Goal: Task Accomplishment & Management: Complete application form

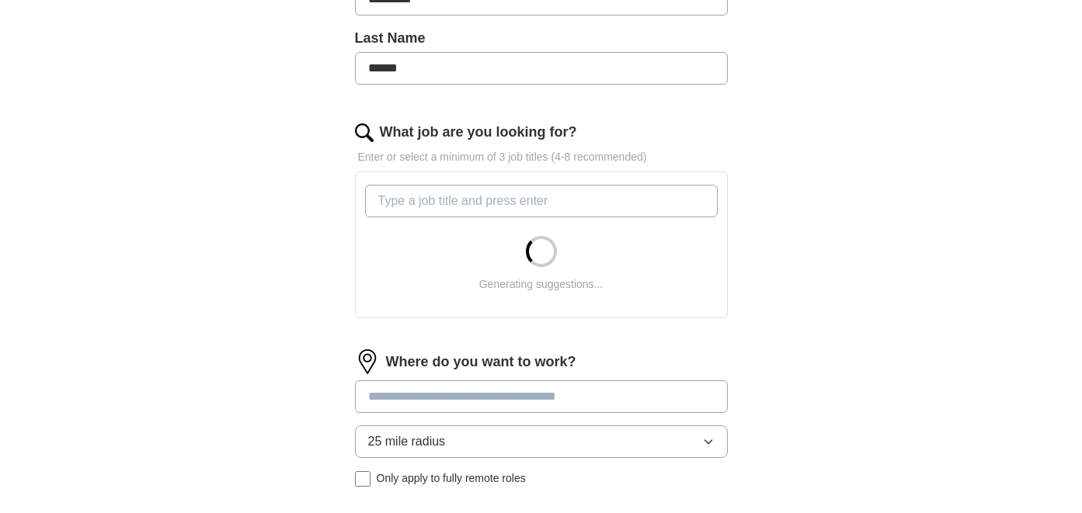
scroll to position [402, 0]
click at [441, 207] on input "What job are you looking for?" at bounding box center [541, 199] width 353 height 33
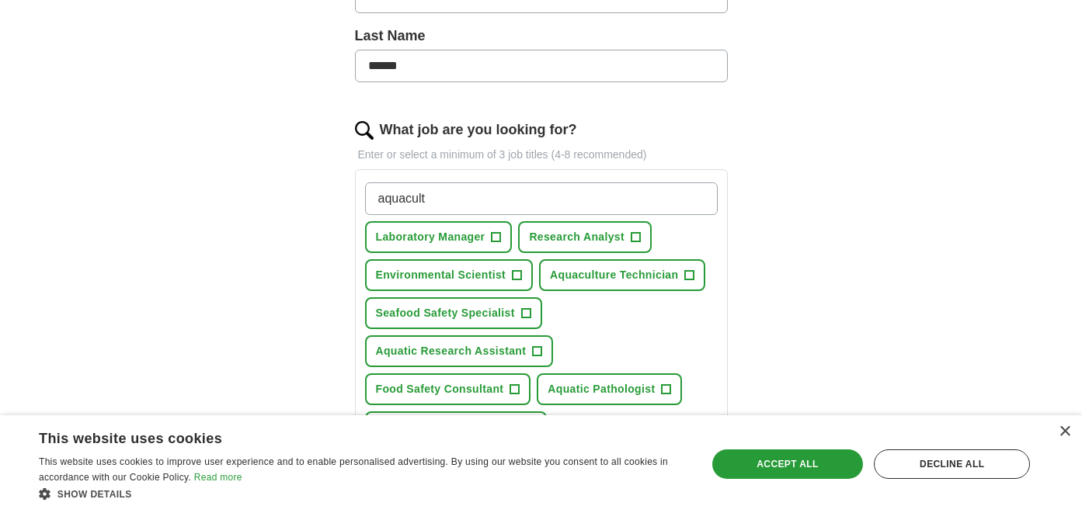
type input "aquacult"
click at [485, 315] on span "Seafood Safety Specialist" at bounding box center [445, 313] width 139 height 16
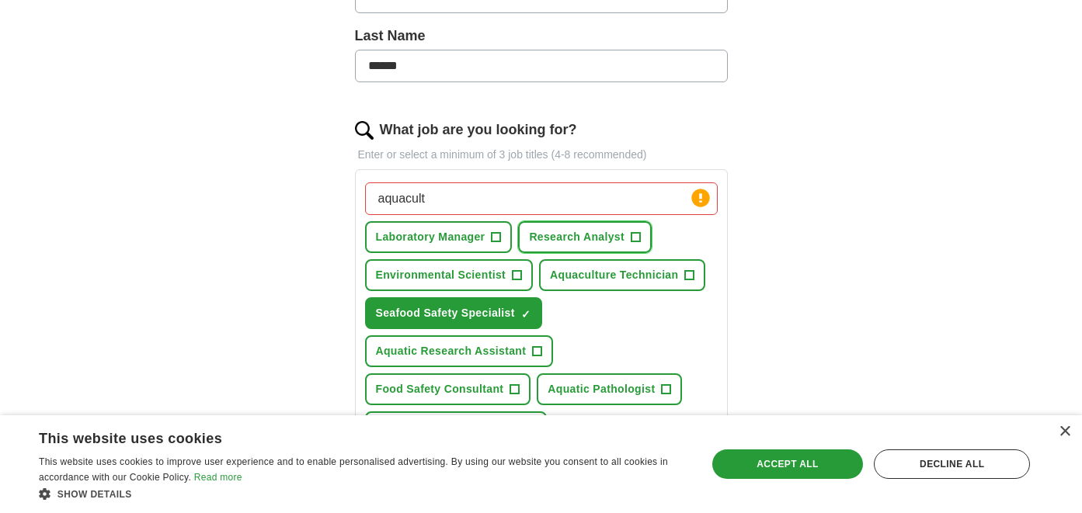
click at [591, 235] on span "Research Analyst" at bounding box center [577, 237] width 96 height 16
click at [592, 272] on span "Aquaculture Technician" at bounding box center [614, 275] width 128 height 16
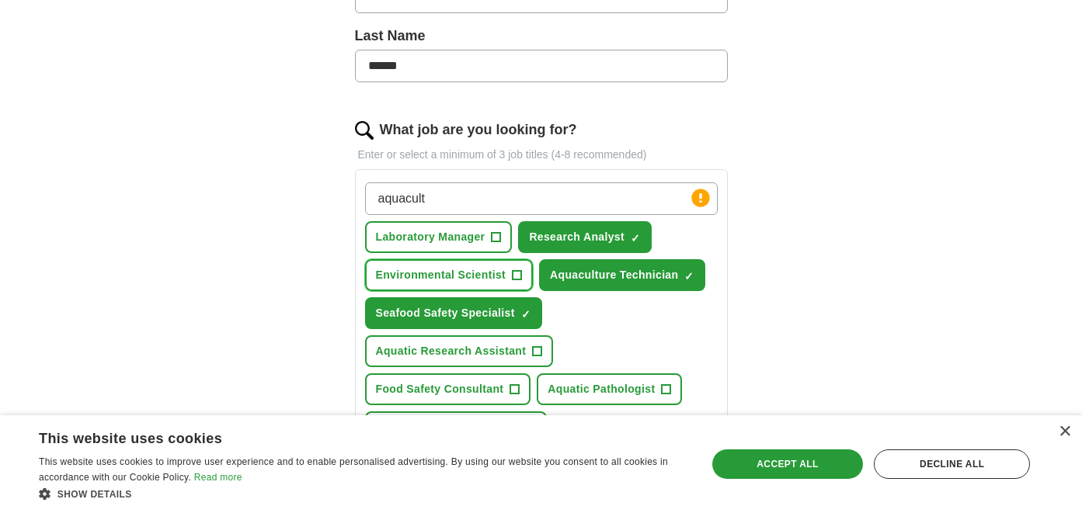
click at [502, 269] on span "Environmental Scientist" at bounding box center [441, 275] width 130 height 16
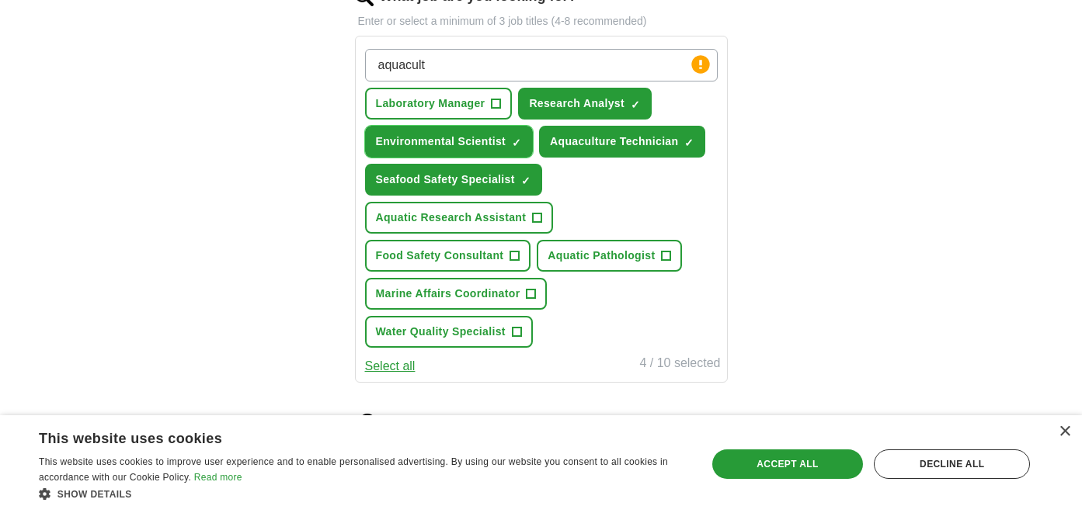
scroll to position [576, 0]
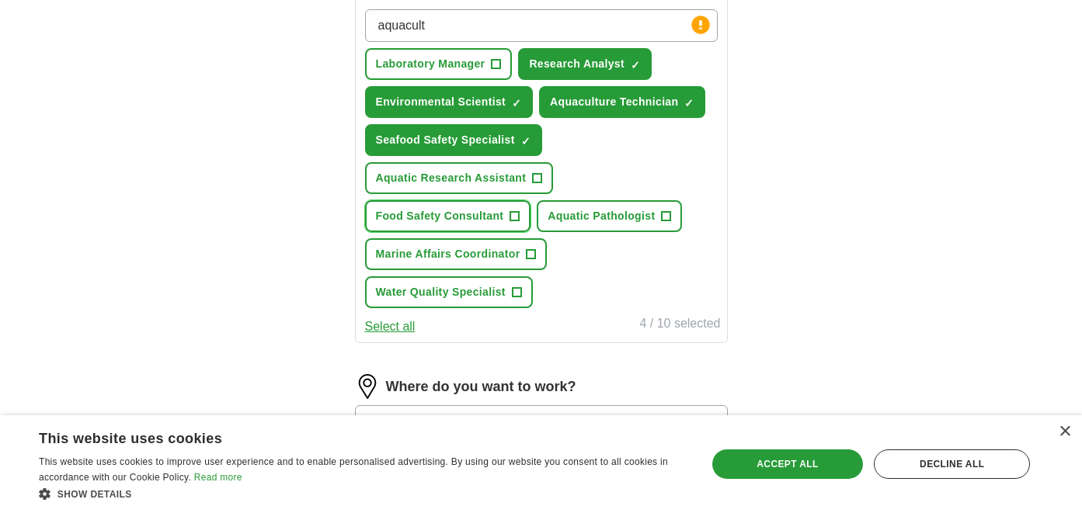
click at [485, 215] on span "Food Safety Consultant" at bounding box center [440, 216] width 128 height 16
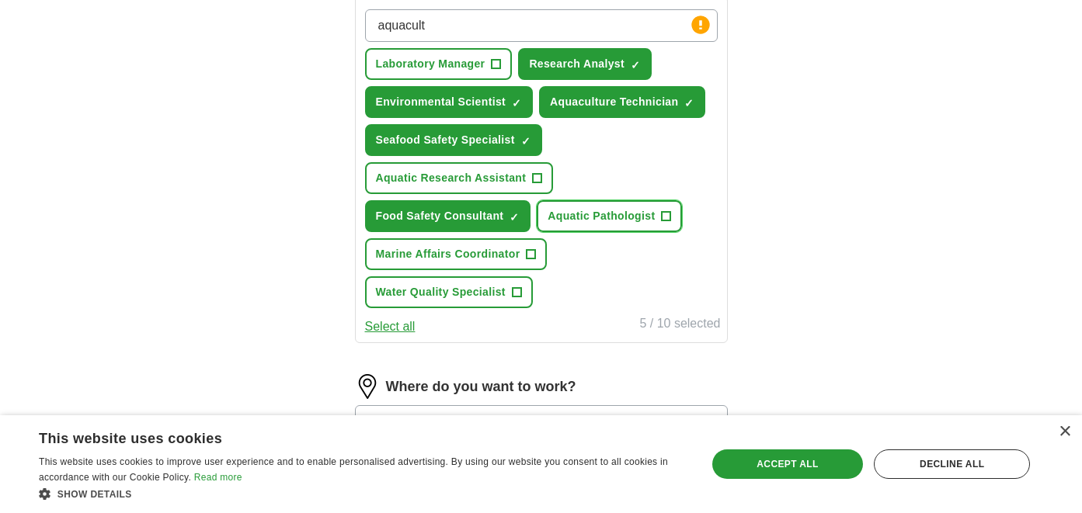
click at [571, 223] on span "Aquatic Pathologist" at bounding box center [601, 216] width 107 height 16
click at [502, 257] on span "Marine Affairs Coordinator" at bounding box center [448, 254] width 144 height 16
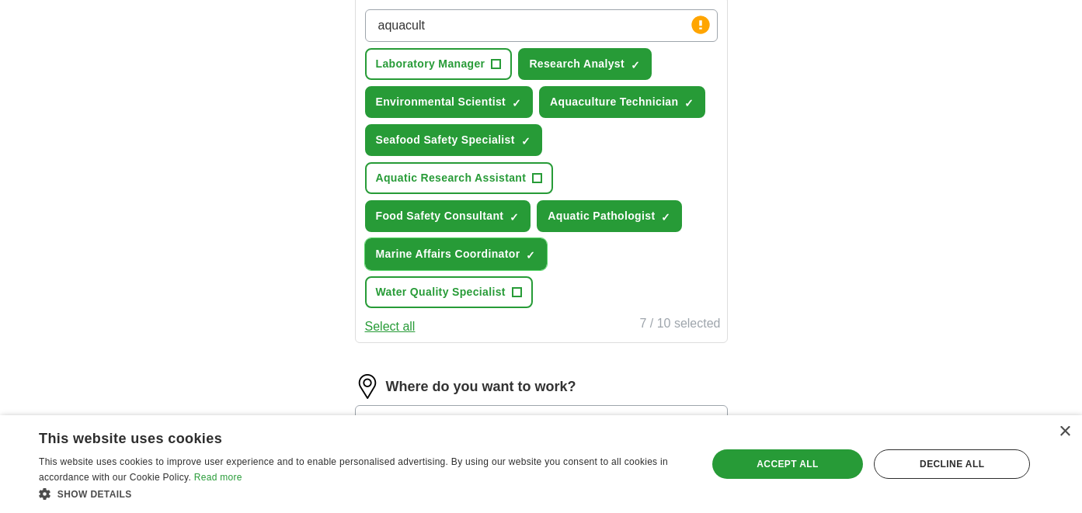
click at [502, 257] on span "Marine Affairs Coordinator" at bounding box center [448, 254] width 144 height 16
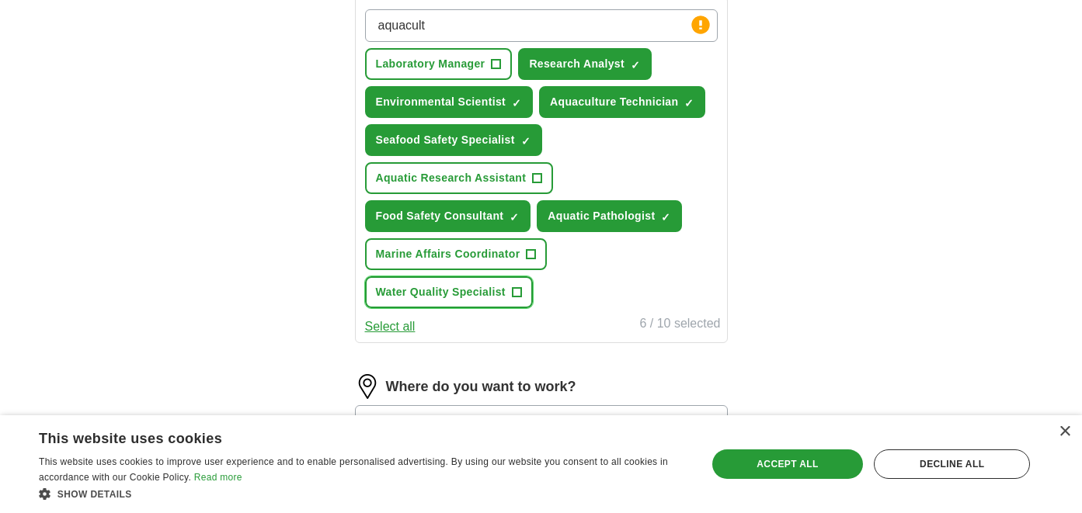
click at [483, 283] on button "Water Quality Specialist +" at bounding box center [449, 292] width 168 height 32
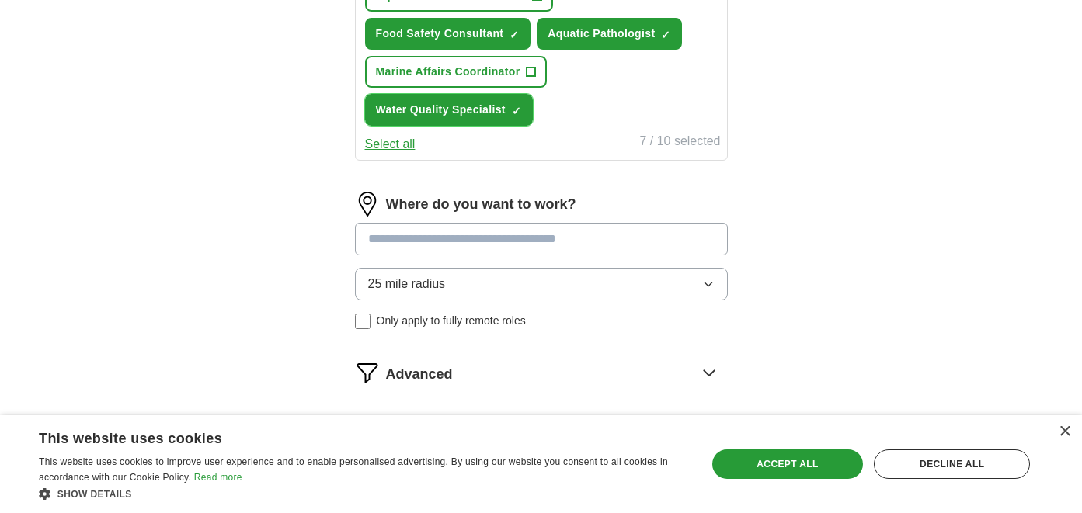
scroll to position [760, 0]
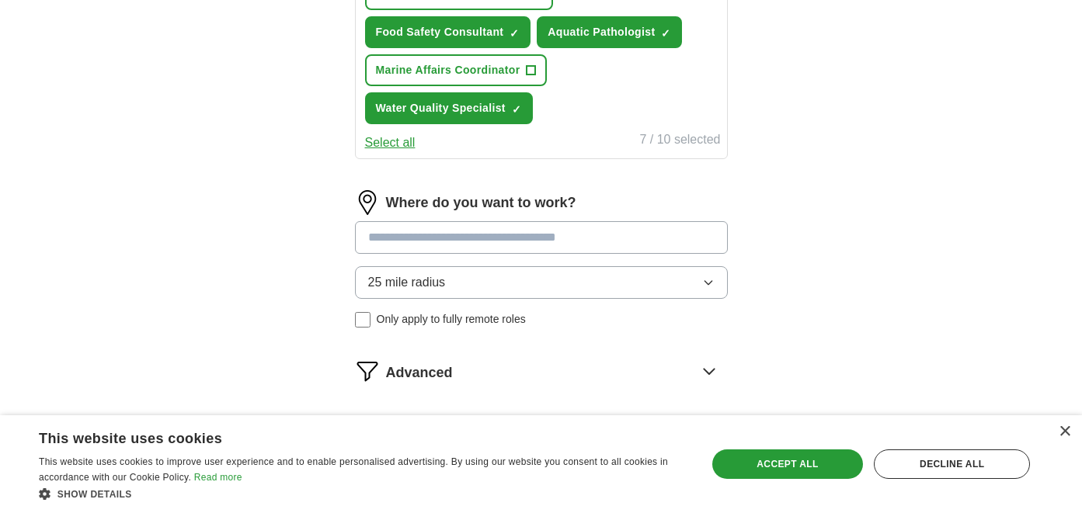
click at [632, 228] on input at bounding box center [541, 237] width 373 height 33
type input "**********"
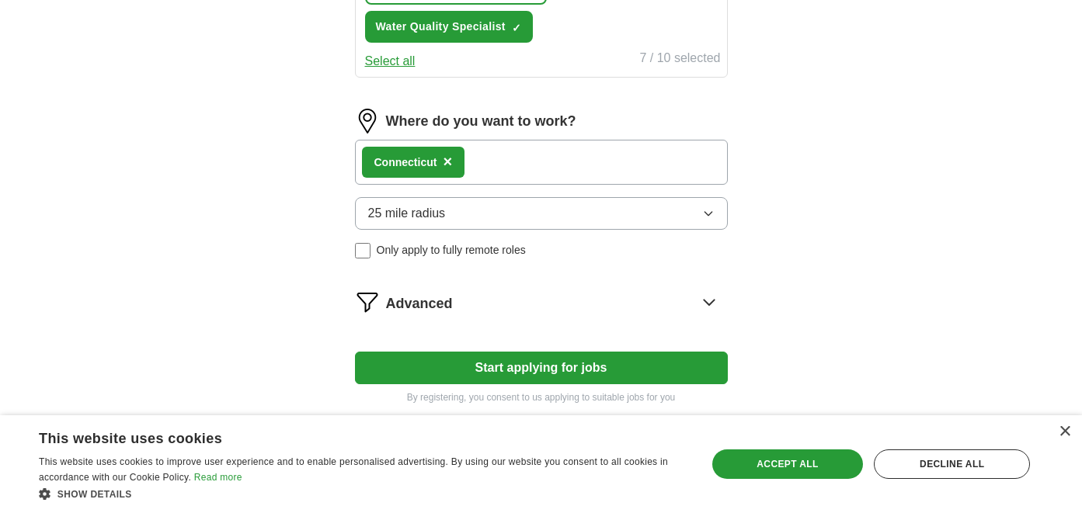
scroll to position [911, 0]
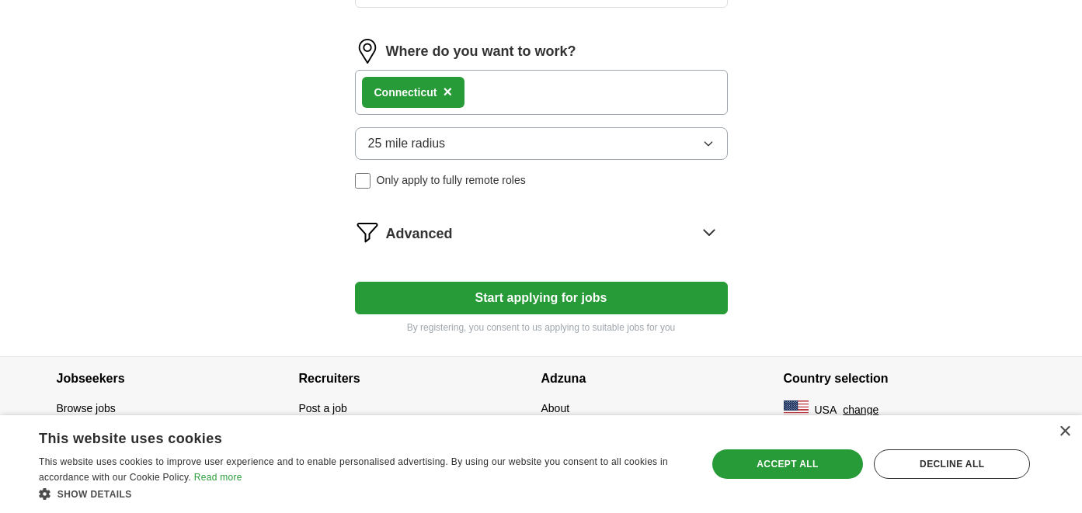
click at [628, 298] on button "Start applying for jobs" at bounding box center [541, 298] width 373 height 33
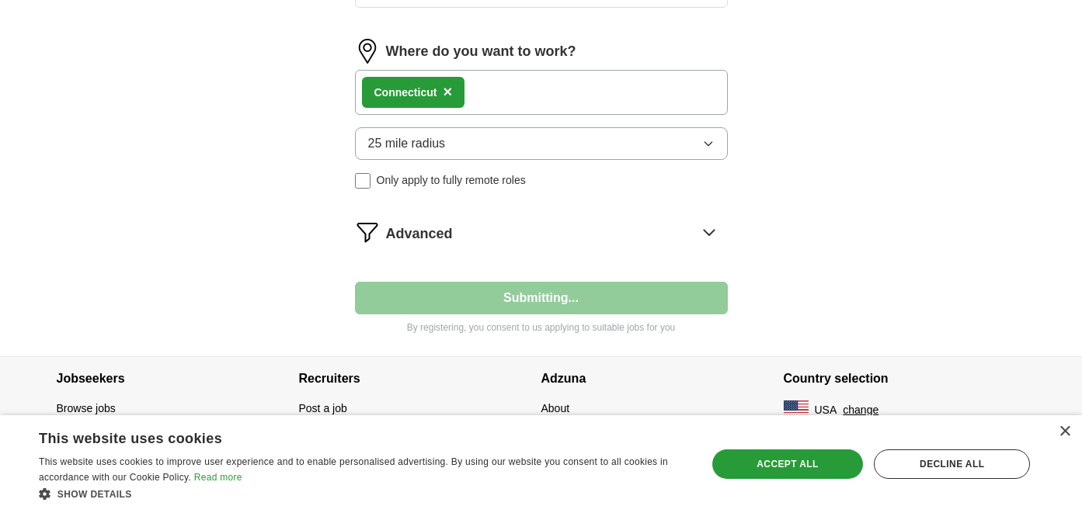
select select "**"
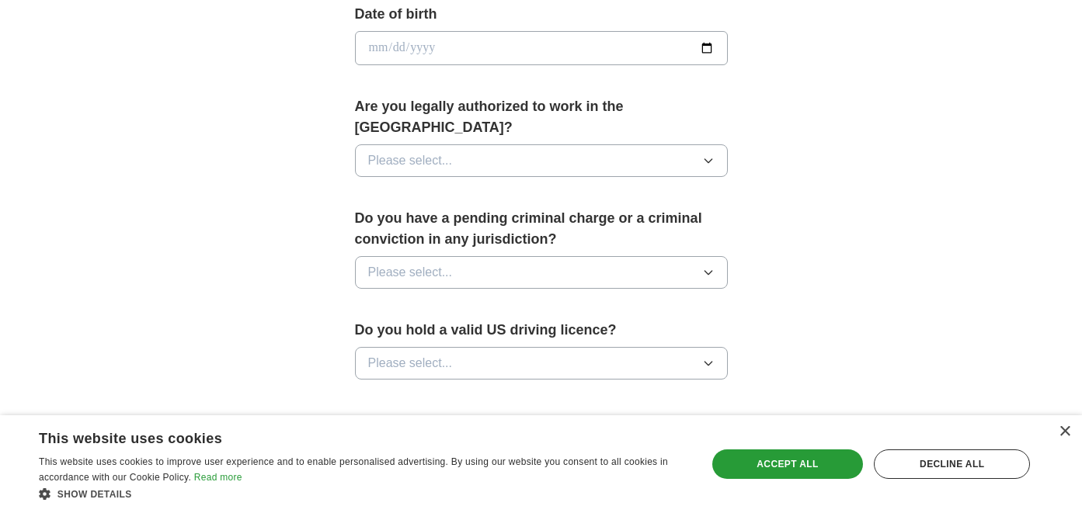
scroll to position [722, 0]
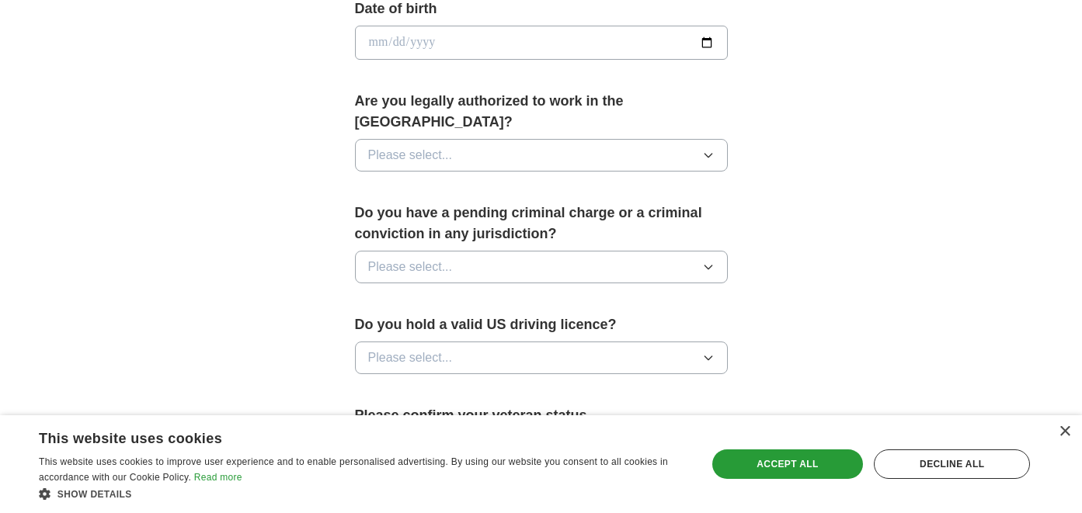
click at [596, 144] on button "Please select..." at bounding box center [541, 155] width 373 height 33
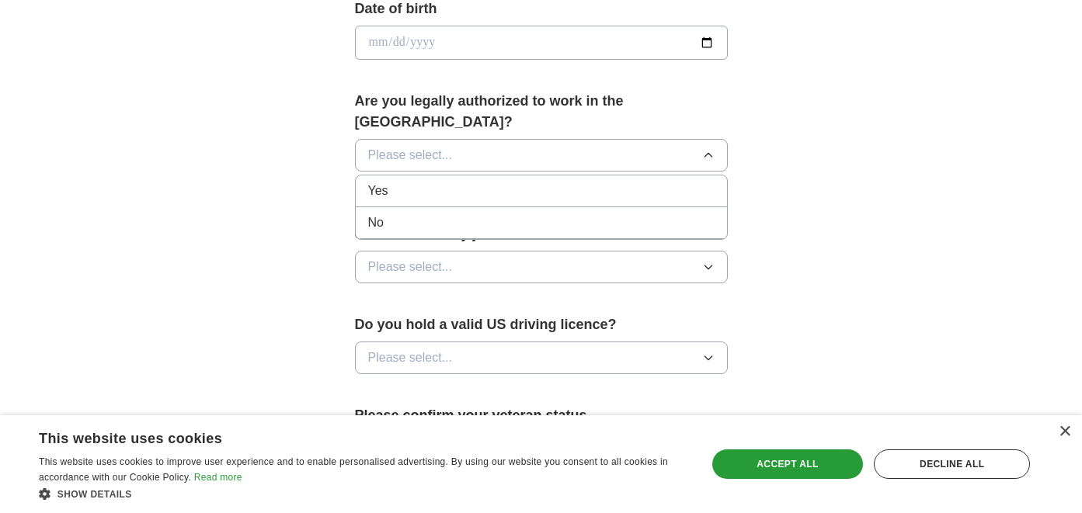
click at [570, 182] on div "Yes" at bounding box center [541, 191] width 346 height 19
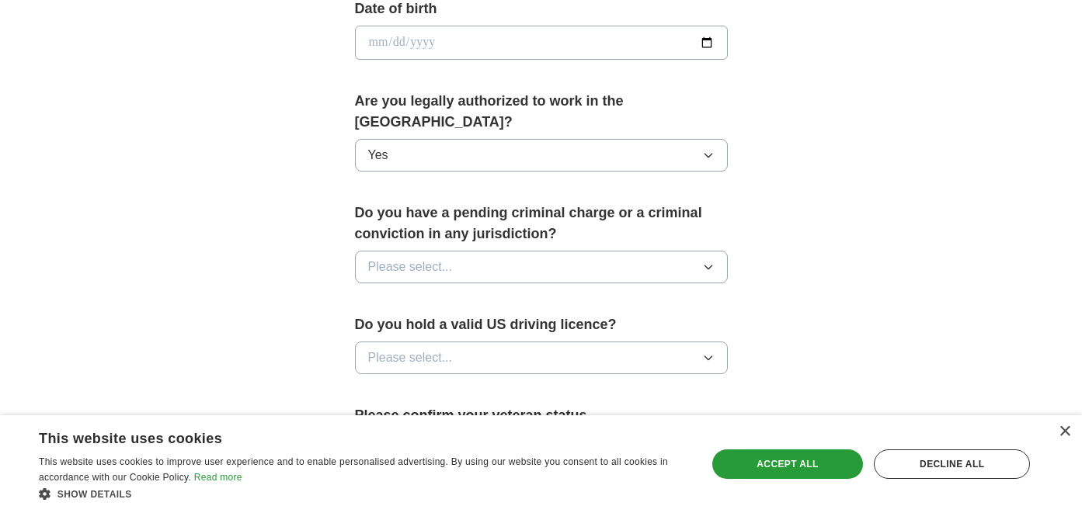
click at [576, 251] on button "Please select..." at bounding box center [541, 267] width 373 height 33
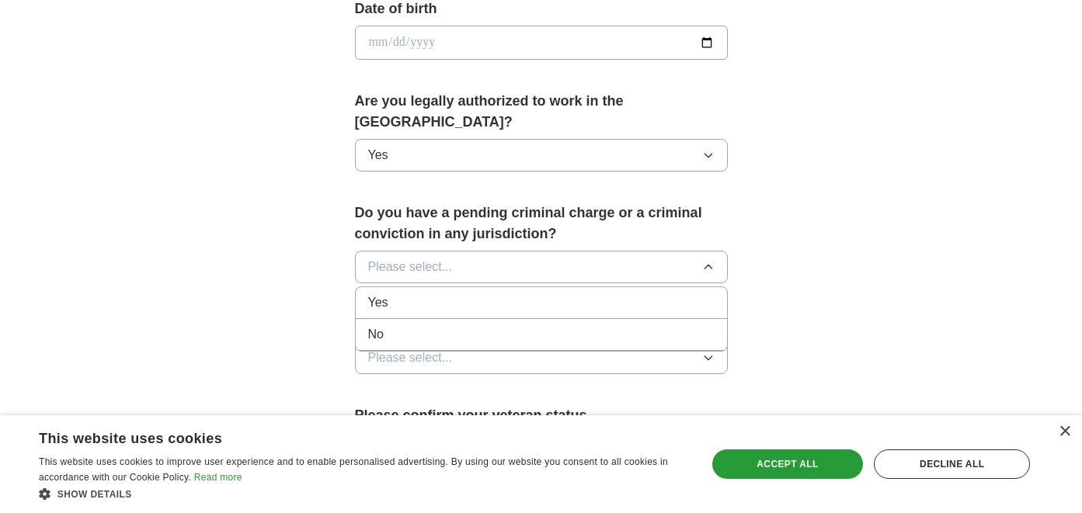
click at [567, 325] on div "No" at bounding box center [541, 334] width 346 height 19
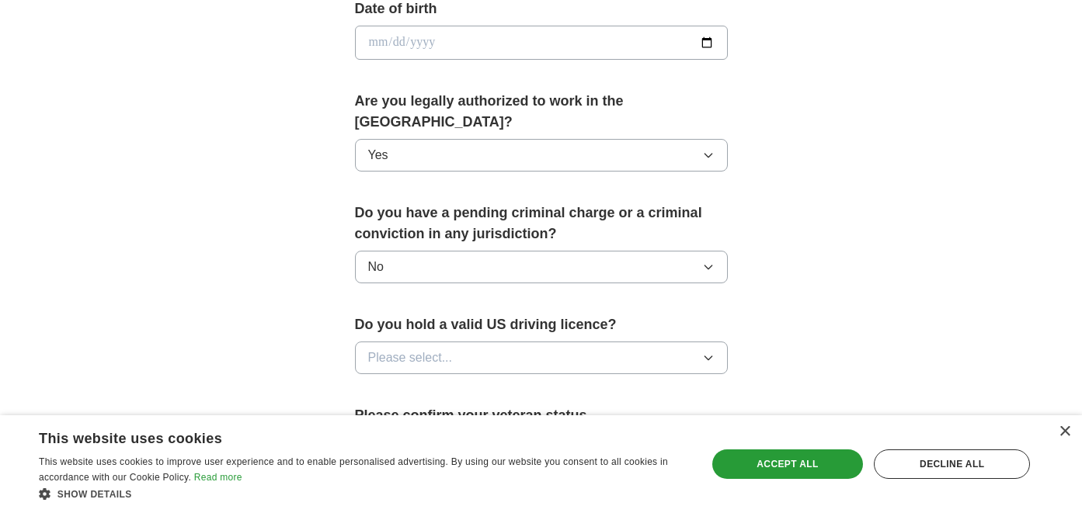
click at [572, 342] on button "Please select..." at bounding box center [541, 358] width 373 height 33
click at [550, 384] on div "Yes" at bounding box center [541, 393] width 346 height 19
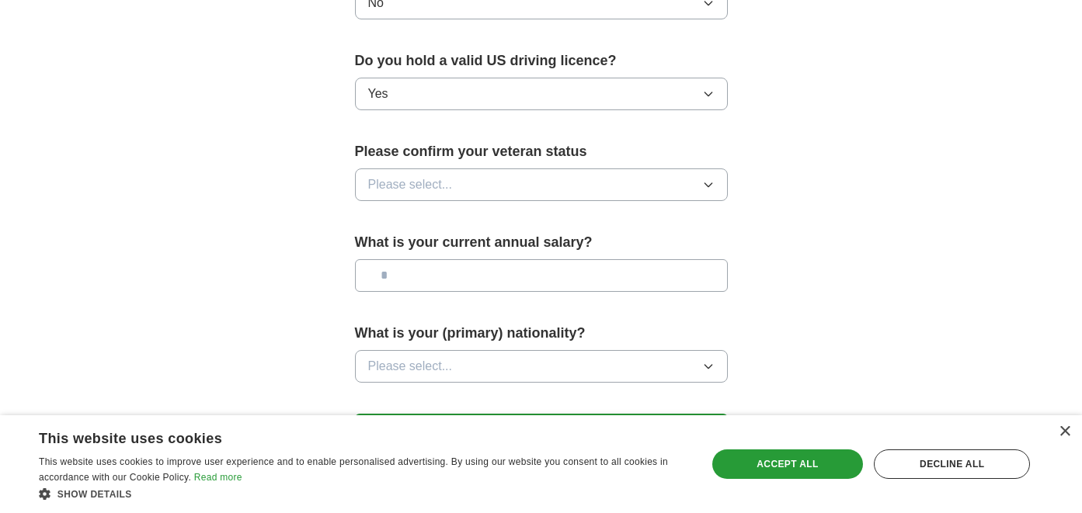
scroll to position [1031, 0]
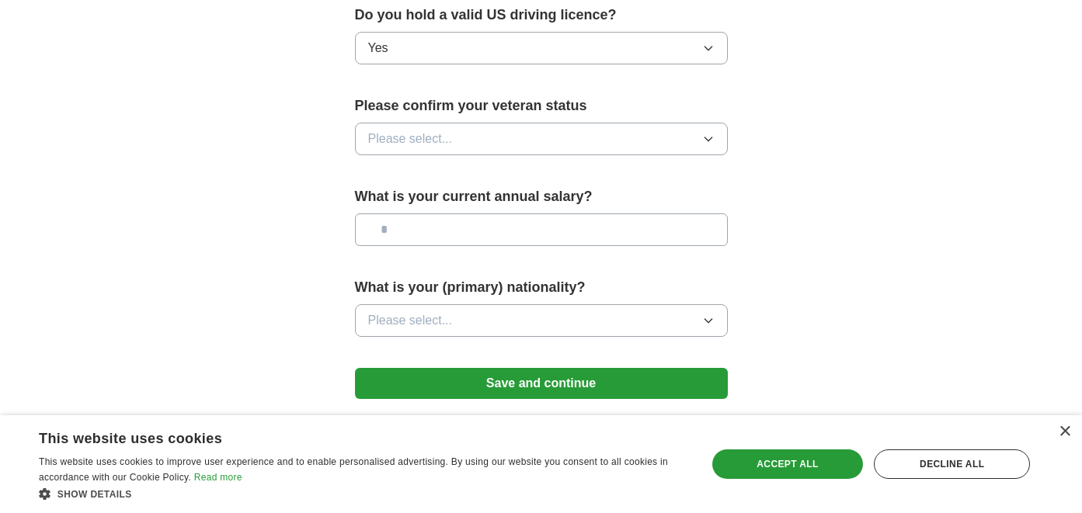
click at [533, 123] on button "Please select..." at bounding box center [541, 139] width 373 height 33
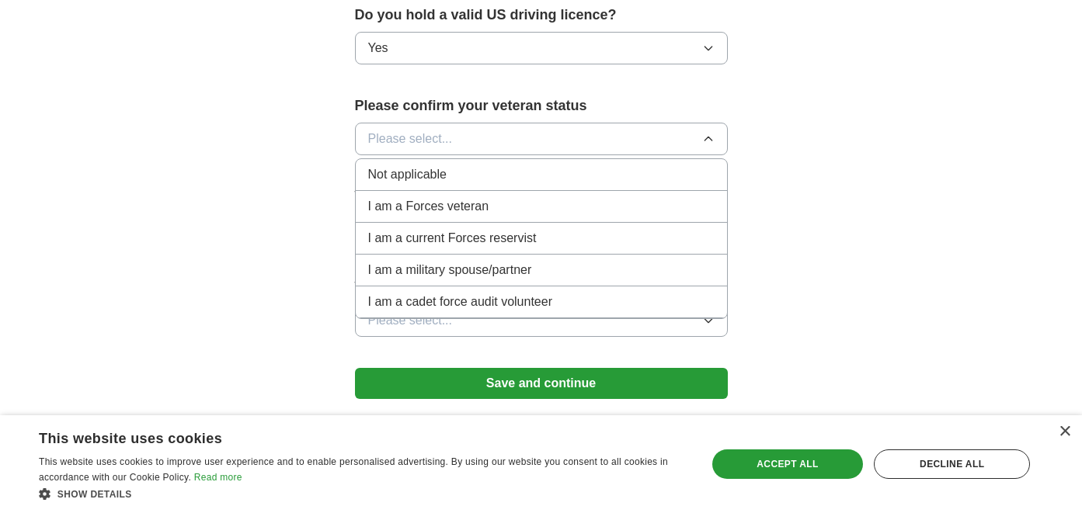
click at [527, 159] on li "Not applicable" at bounding box center [541, 175] width 371 height 32
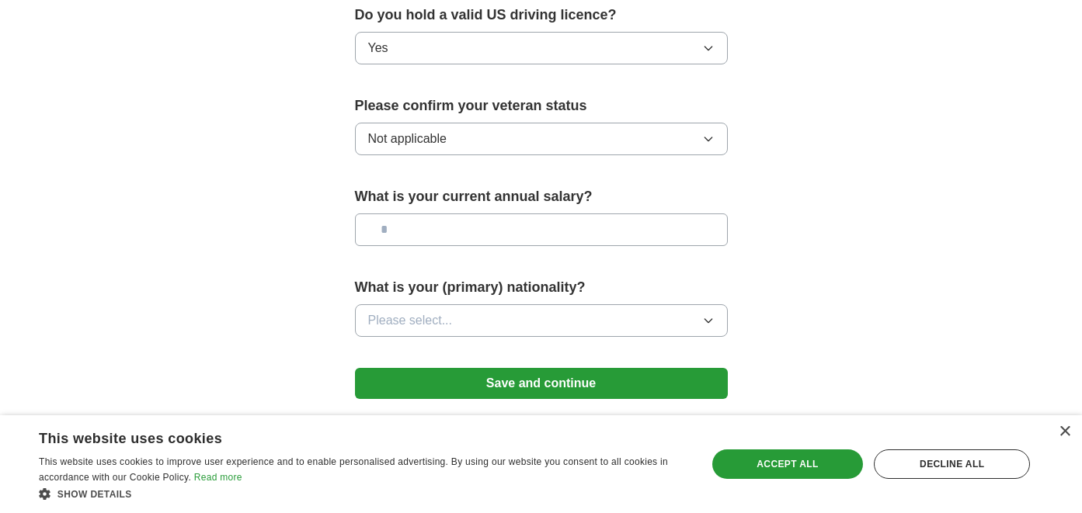
click at [555, 304] on button "Please select..." at bounding box center [541, 320] width 373 height 33
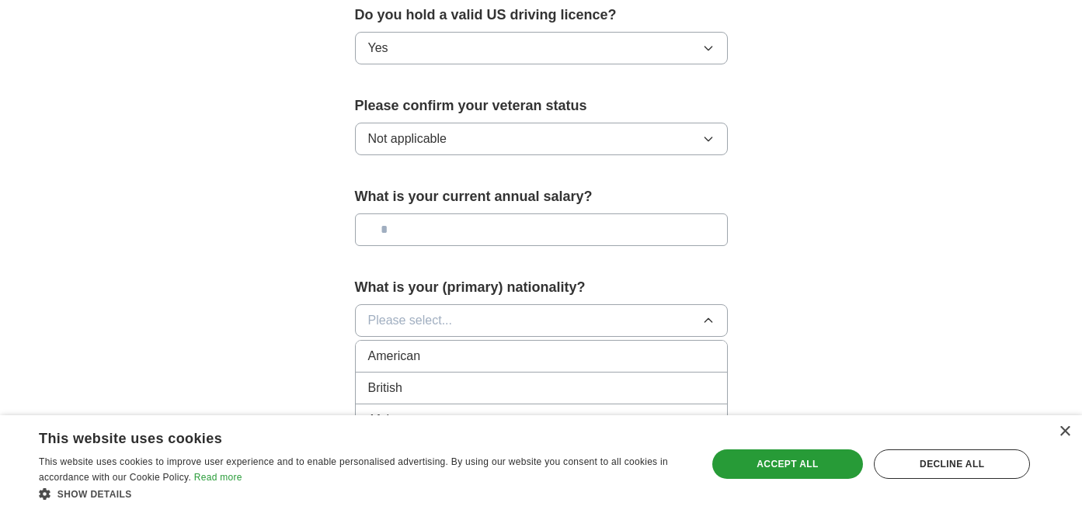
click at [555, 304] on button "Please select..." at bounding box center [541, 320] width 373 height 33
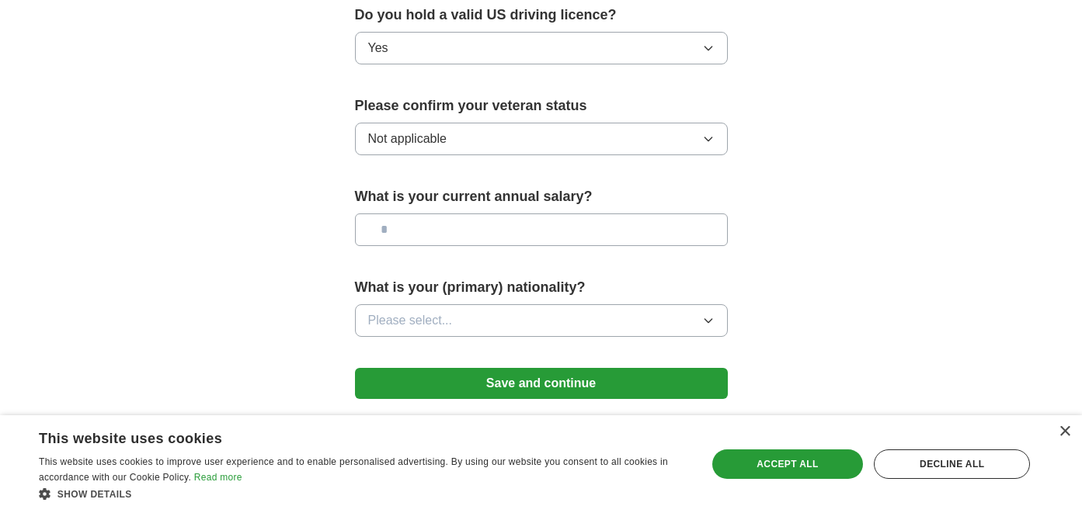
click at [540, 214] on input "text" at bounding box center [541, 230] width 373 height 33
click at [636, 368] on button "Save and continue" at bounding box center [541, 383] width 373 height 31
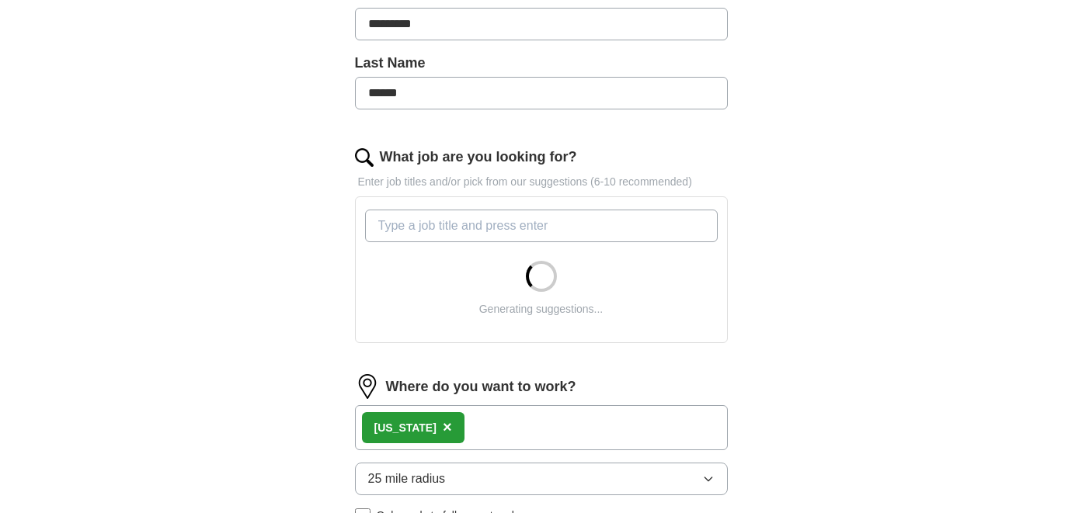
scroll to position [381, 0]
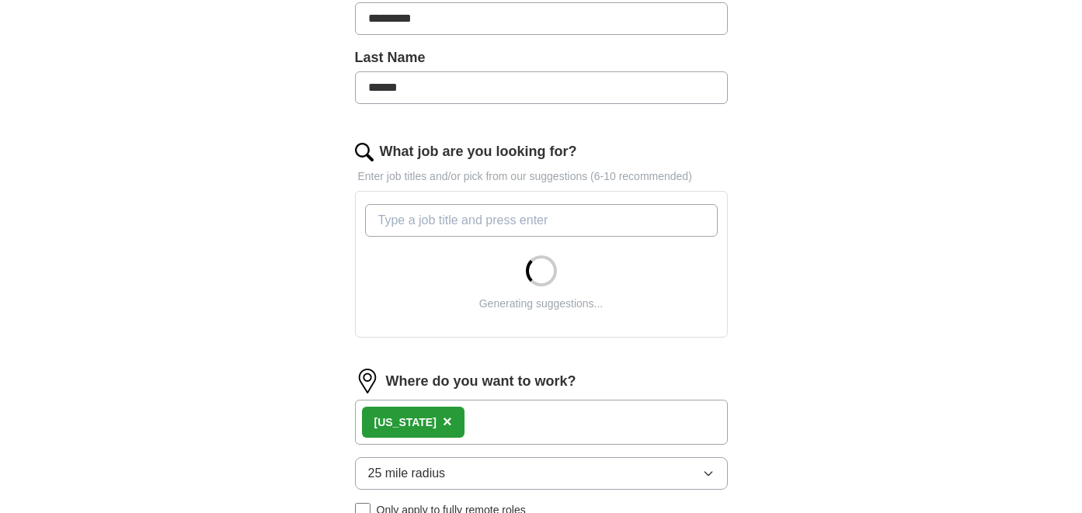
click at [628, 214] on input "What job are you looking for?" at bounding box center [541, 220] width 353 height 33
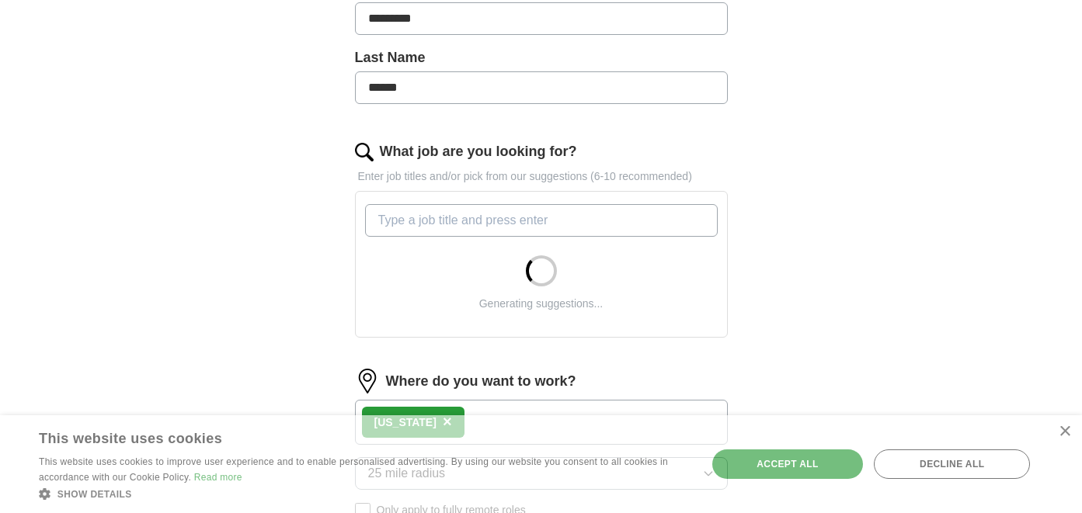
type input "b"
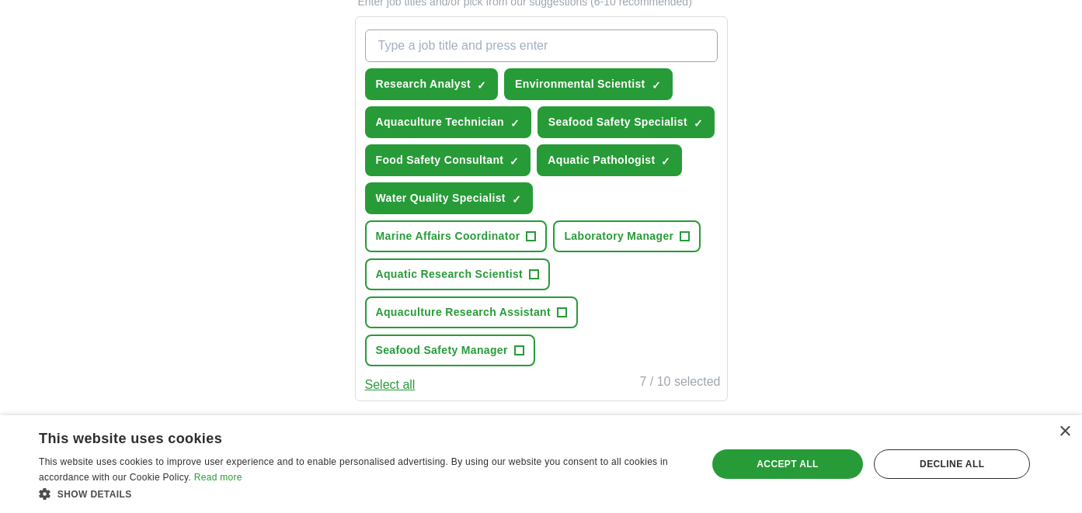
scroll to position [551, 0]
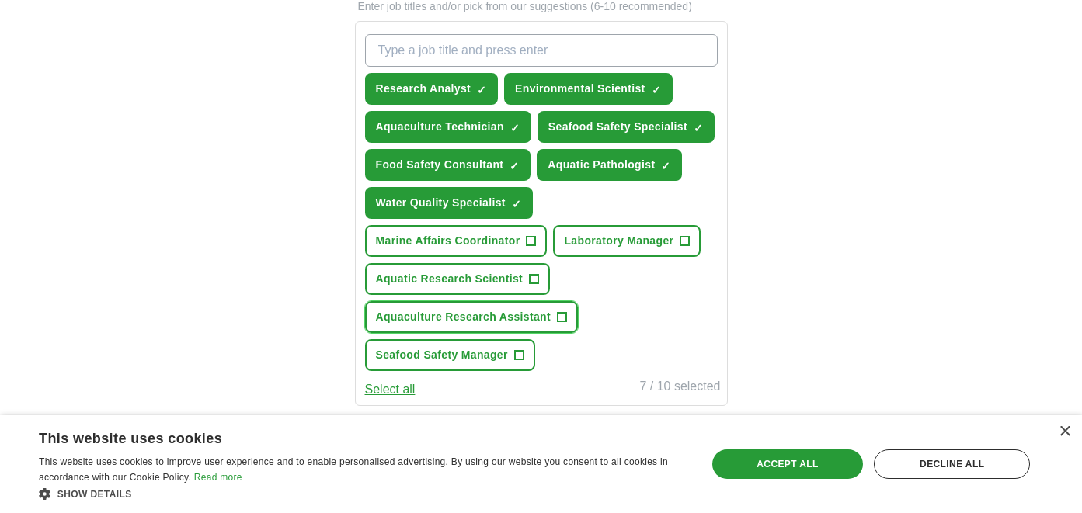
click at [558, 319] on span "+" at bounding box center [561, 317] width 9 height 12
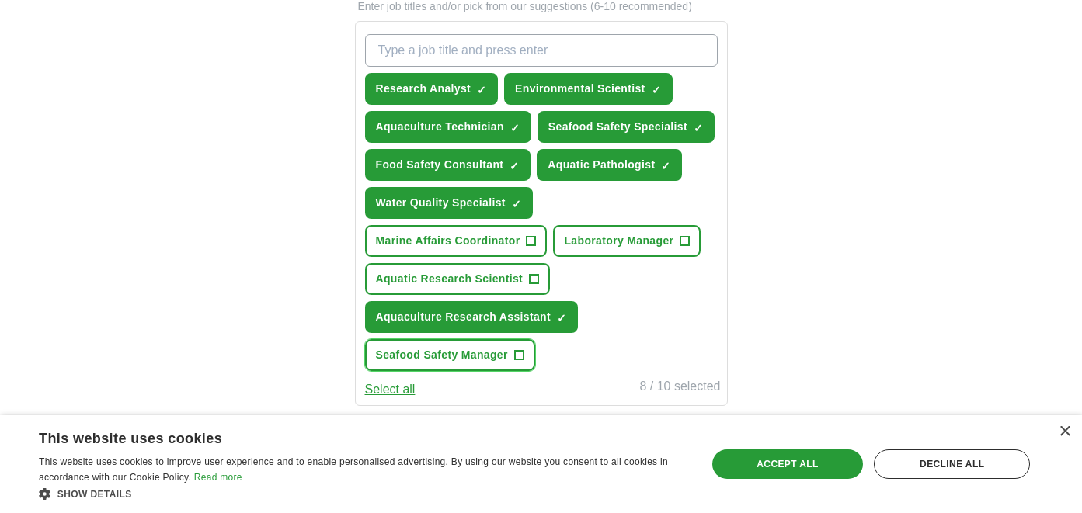
click at [516, 361] on span "+" at bounding box center [518, 356] width 9 height 12
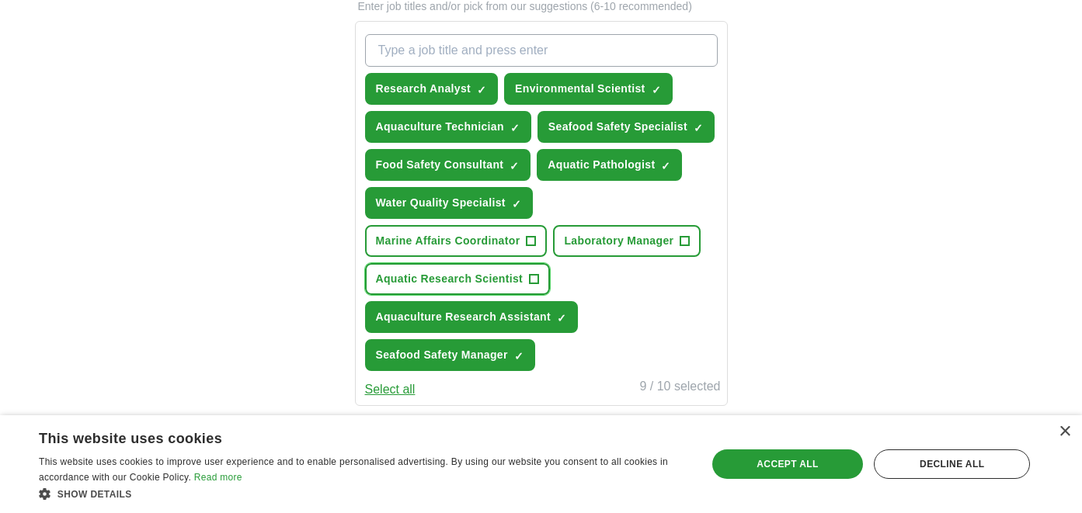
click at [532, 283] on span "+" at bounding box center [534, 279] width 9 height 12
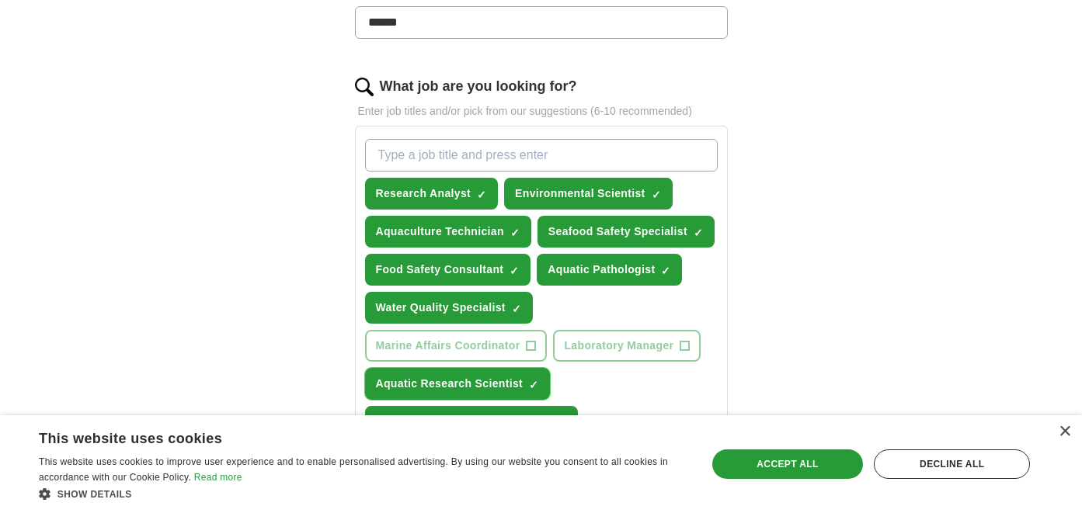
scroll to position [434, 0]
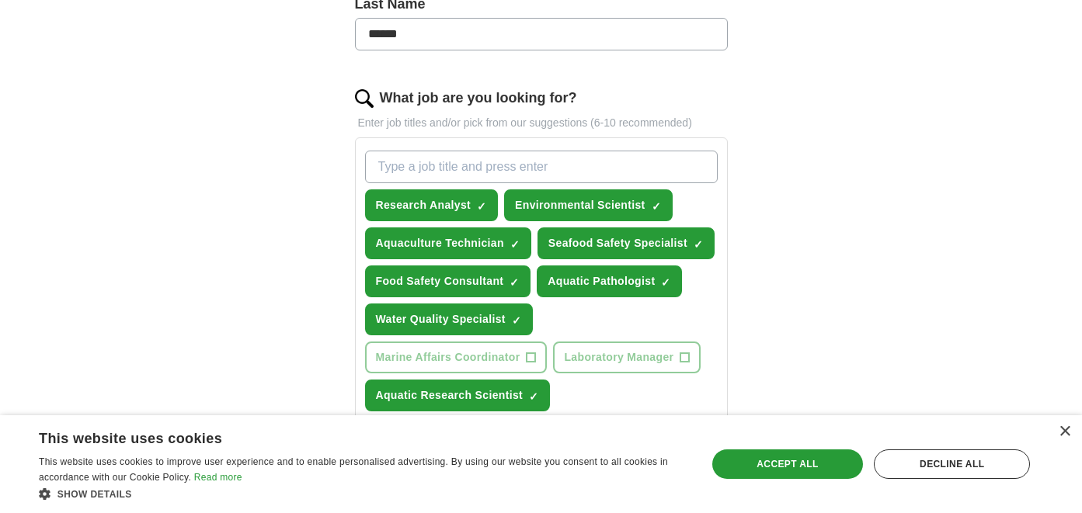
click at [527, 180] on input "What job are you looking for?" at bounding box center [541, 167] width 353 height 33
type input "fisheries biologist"
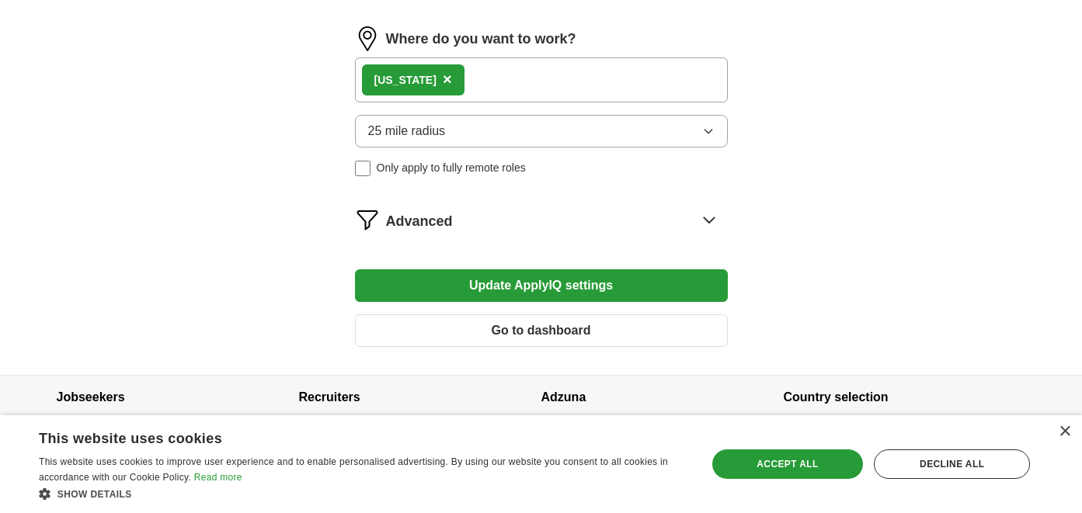
scroll to position [999, 0]
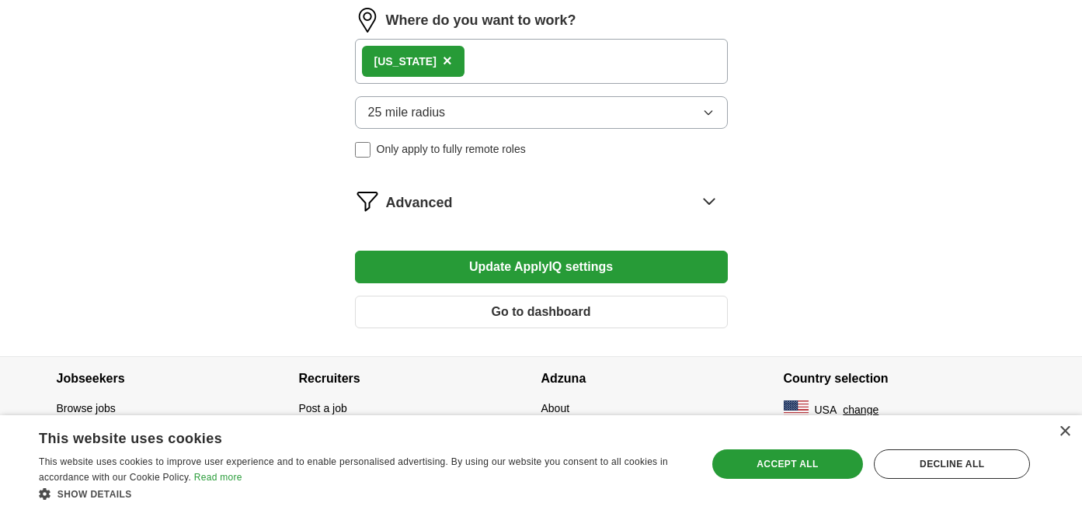
click at [617, 274] on button "Update ApplyIQ settings" at bounding box center [541, 267] width 373 height 33
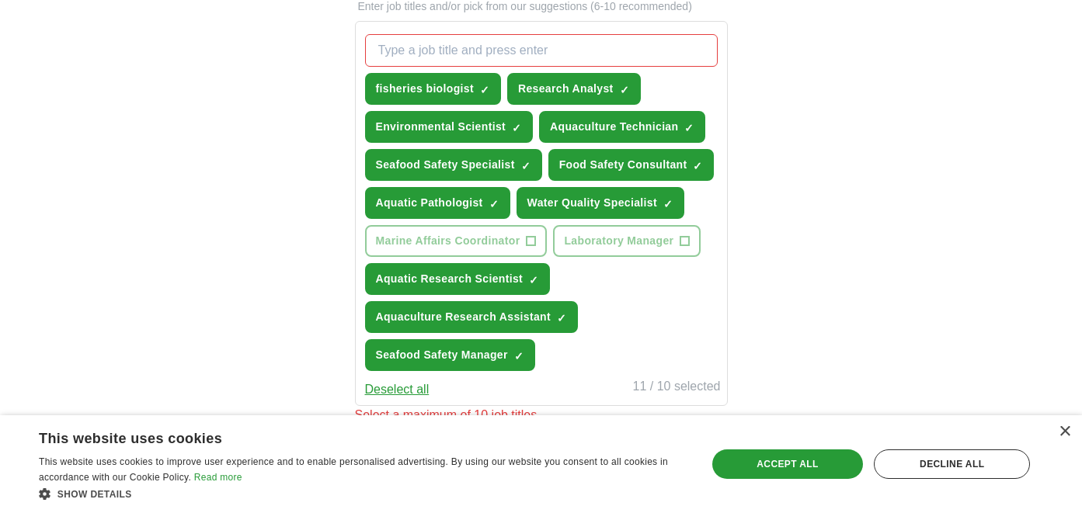
scroll to position [543, 0]
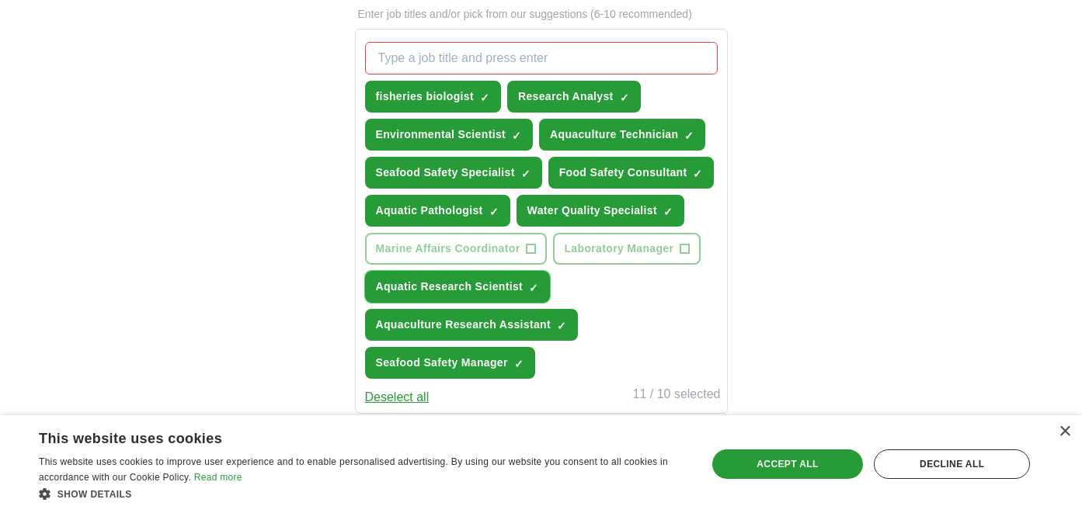
click at [0, 0] on span "×" at bounding box center [0, 0] width 0 height 0
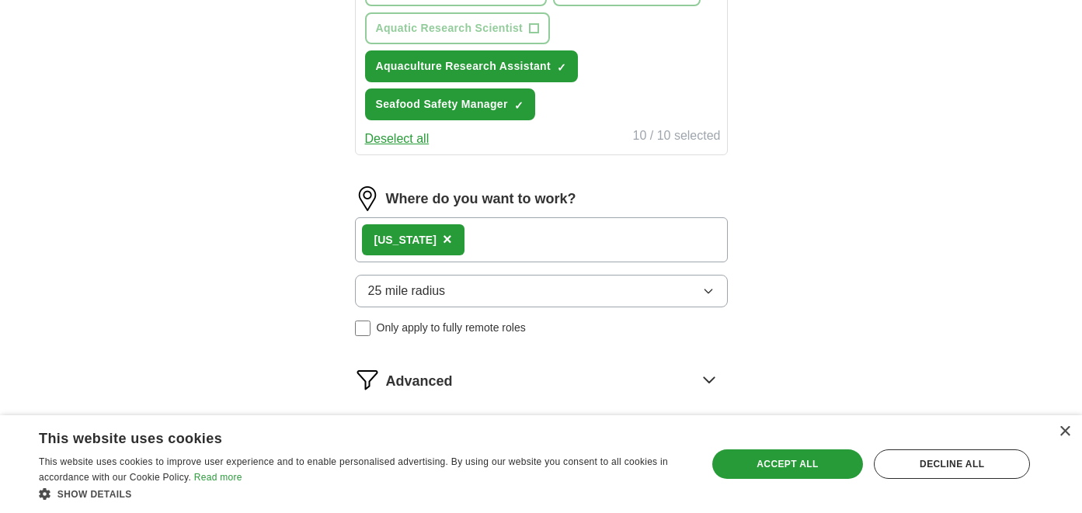
scroll to position [980, 0]
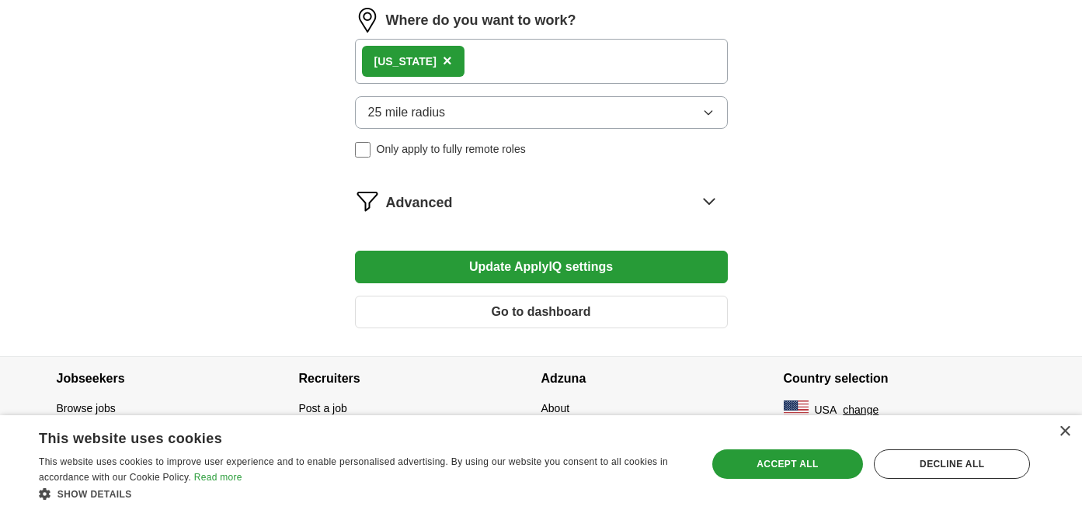
click at [600, 263] on button "Update ApplyIQ settings" at bounding box center [541, 267] width 373 height 33
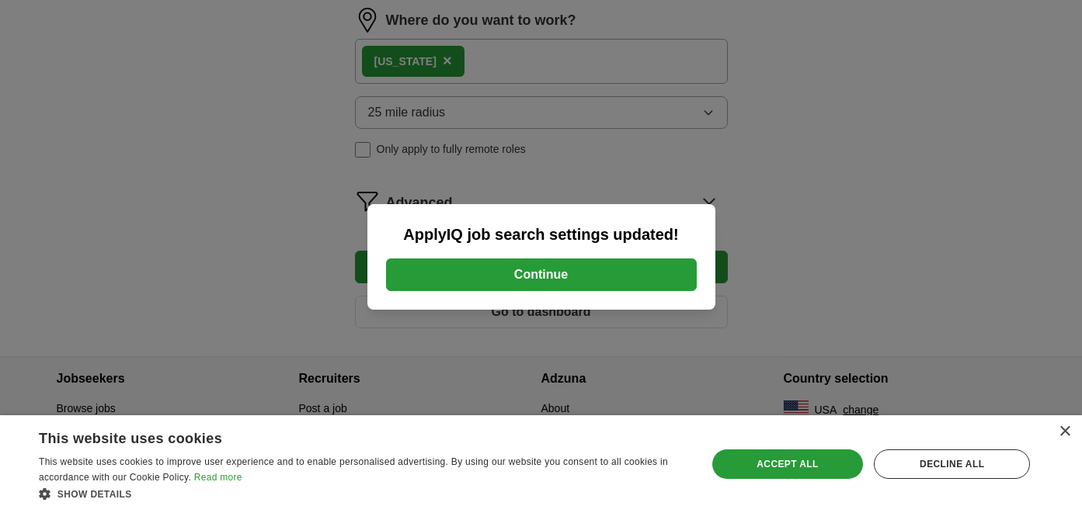
click at [598, 281] on button "Continue" at bounding box center [541, 275] width 311 height 33
